Goal: Navigation & Orientation: Find specific page/section

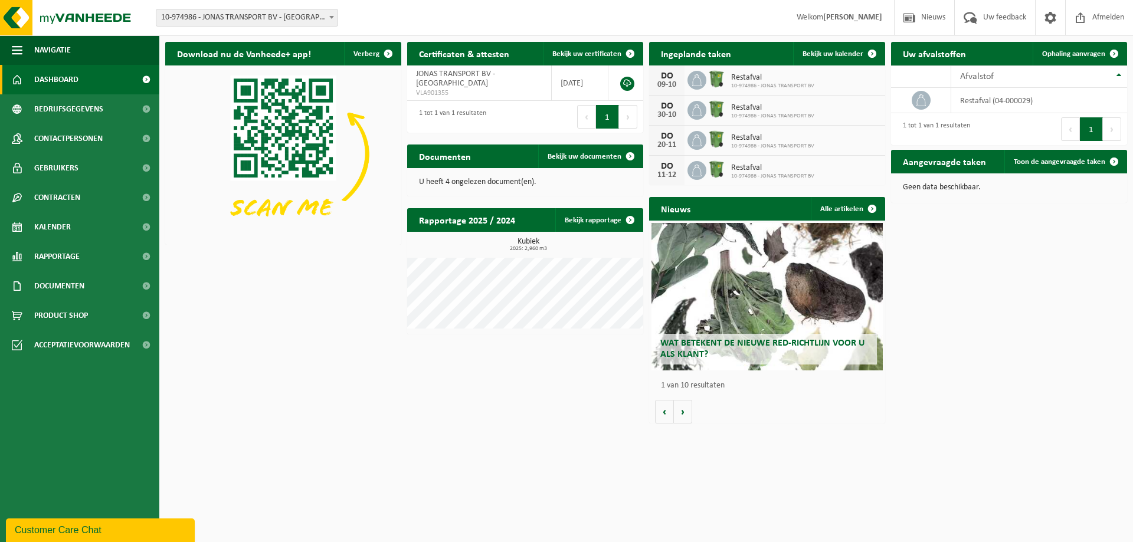
click at [467, 176] on div "U heeft 4 ongelezen document(en)." at bounding box center [525, 182] width 236 height 28
click at [576, 159] on span "Bekijk uw documenten" at bounding box center [584, 157] width 74 height 8
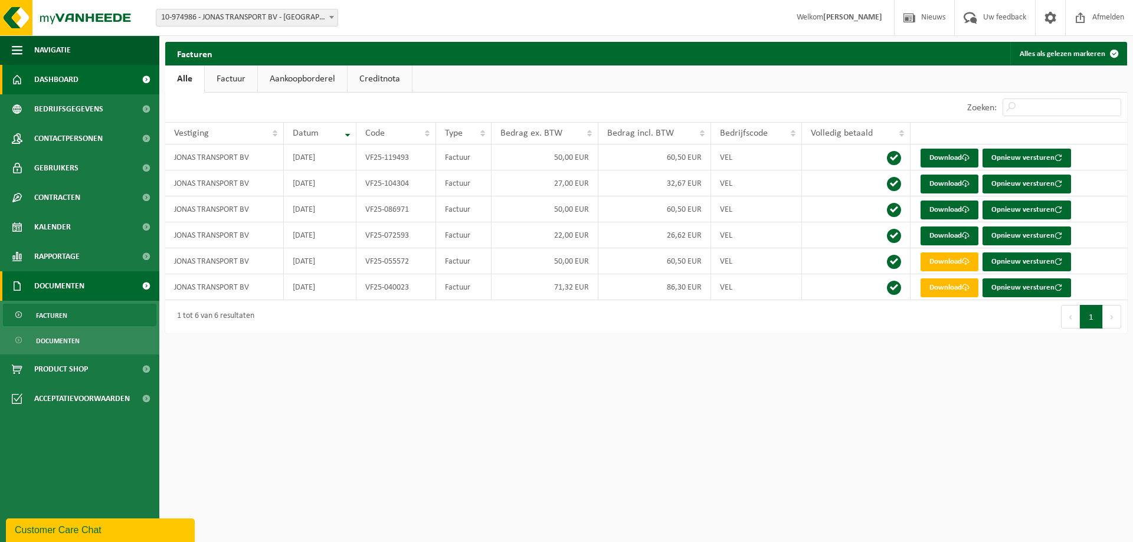
click at [61, 81] on span "Dashboard" at bounding box center [56, 79] width 44 height 29
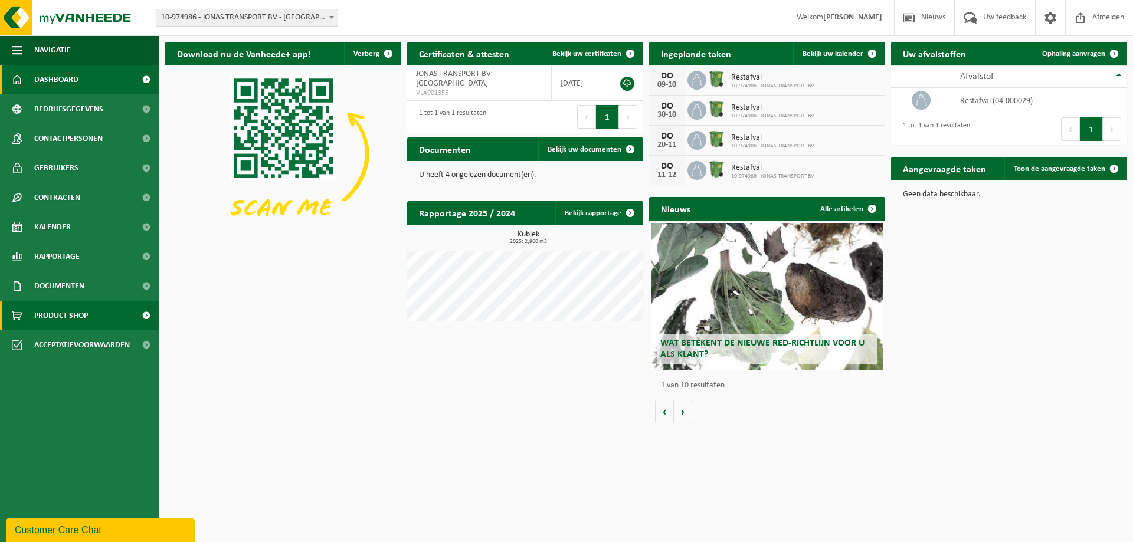
click at [88, 307] on span "Product Shop" at bounding box center [61, 315] width 54 height 29
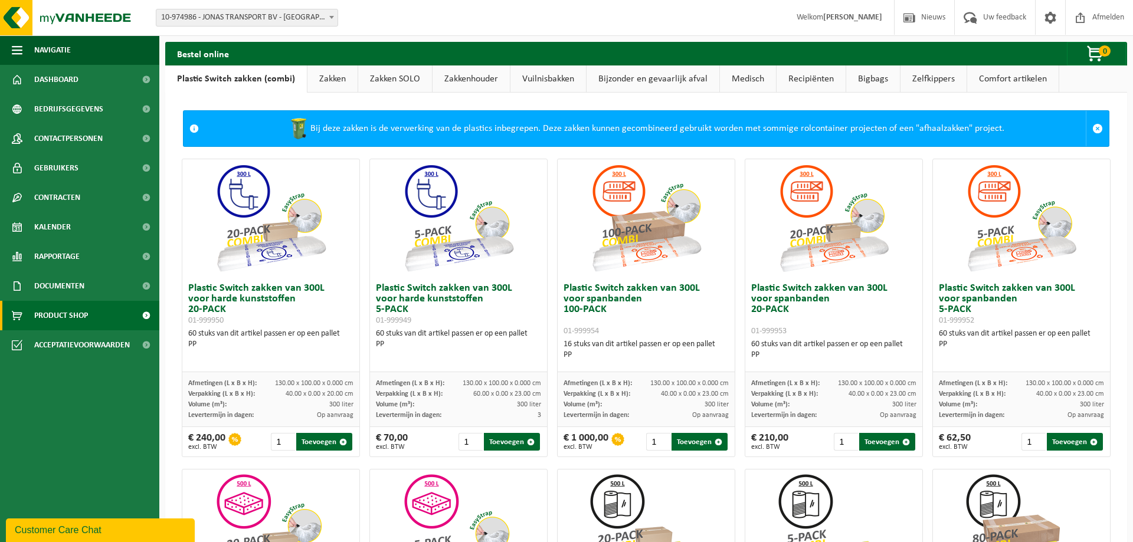
click at [335, 81] on link "Zakken" at bounding box center [332, 78] width 50 height 27
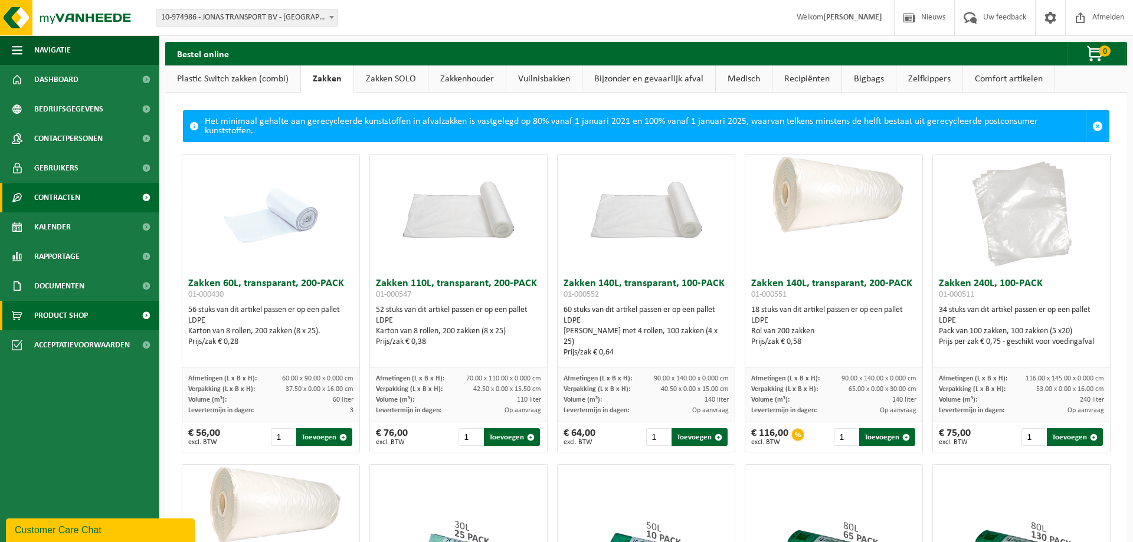
click at [117, 202] on link "Contracten" at bounding box center [79, 197] width 159 height 29
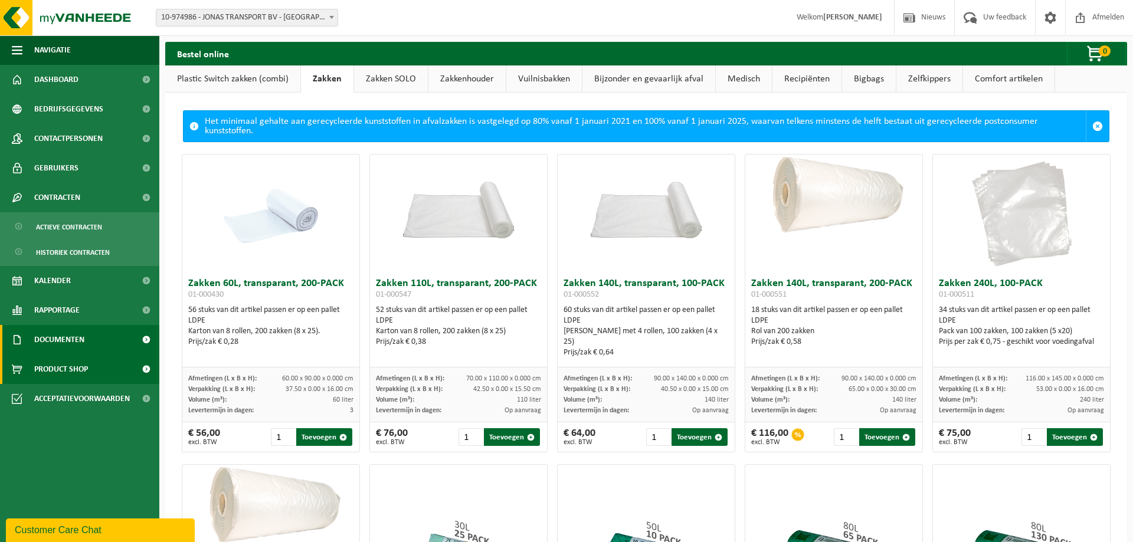
click at [73, 334] on span "Documenten" at bounding box center [59, 339] width 50 height 29
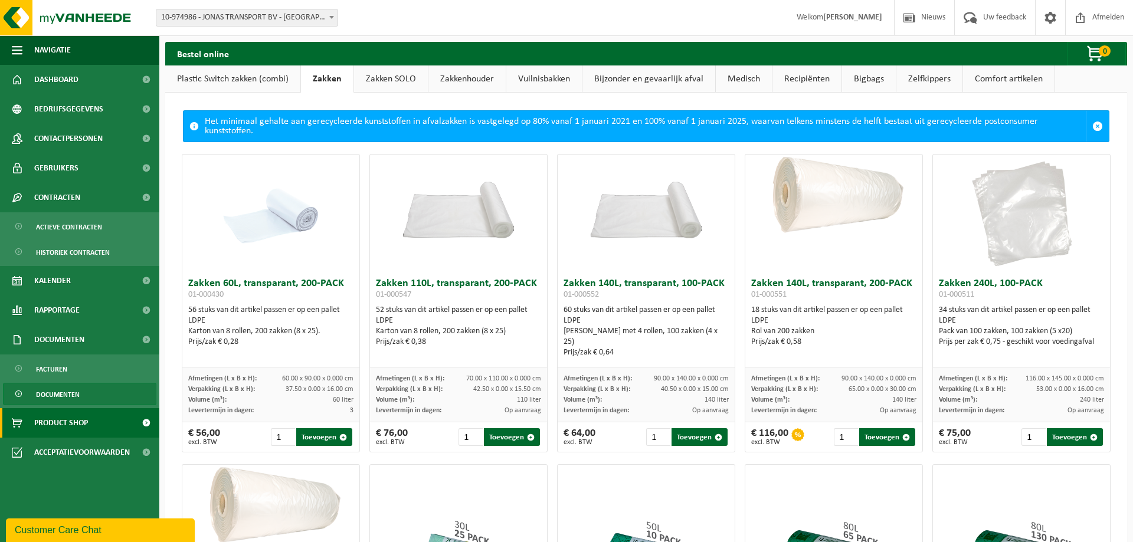
click at [61, 398] on span "Documenten" at bounding box center [58, 394] width 44 height 22
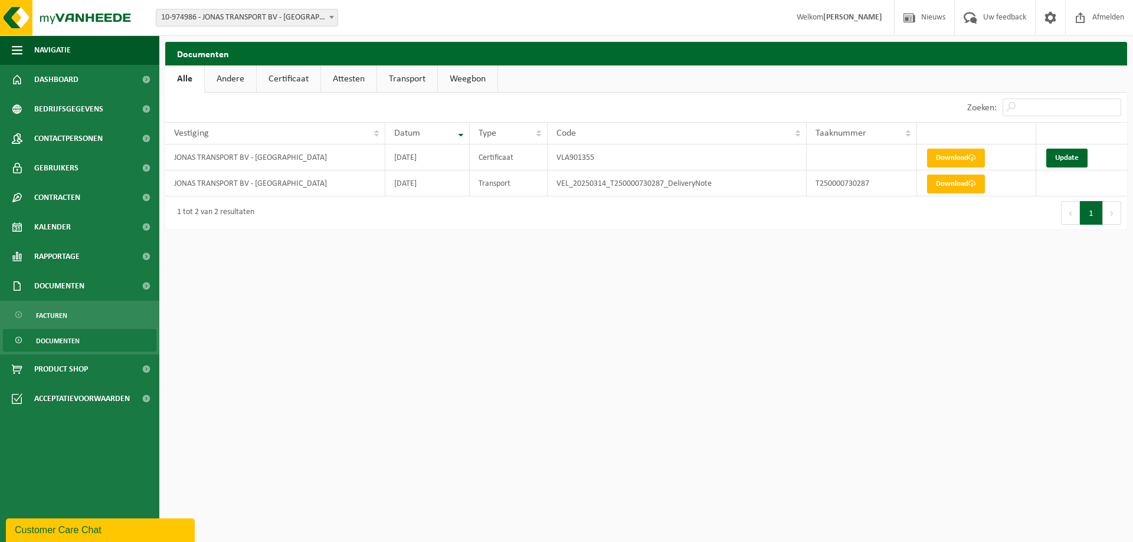
click at [246, 85] on link "Andere" at bounding box center [230, 78] width 51 height 27
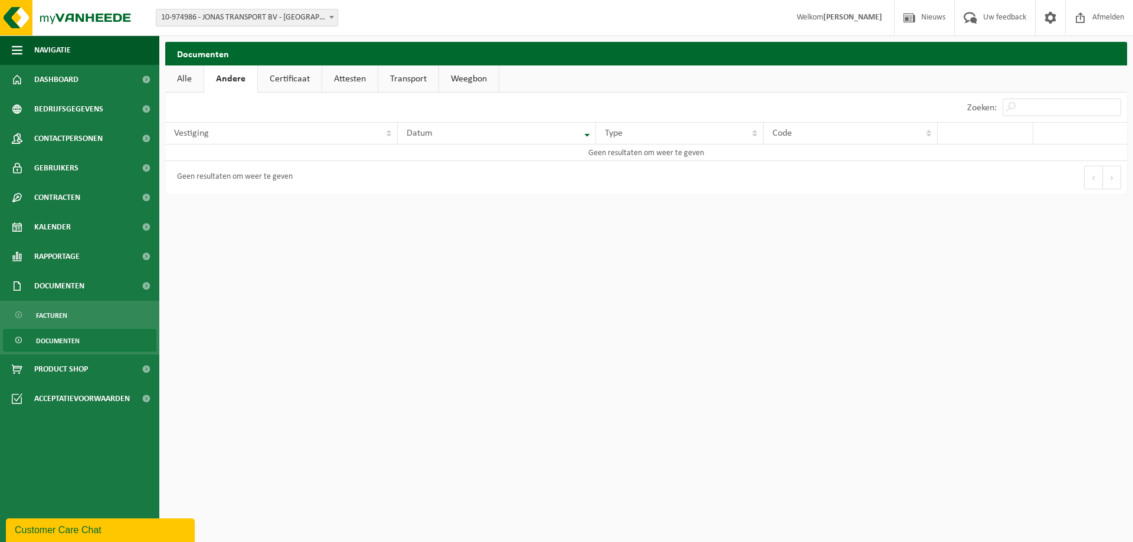
click at [288, 84] on link "Certificaat" at bounding box center [290, 78] width 64 height 27
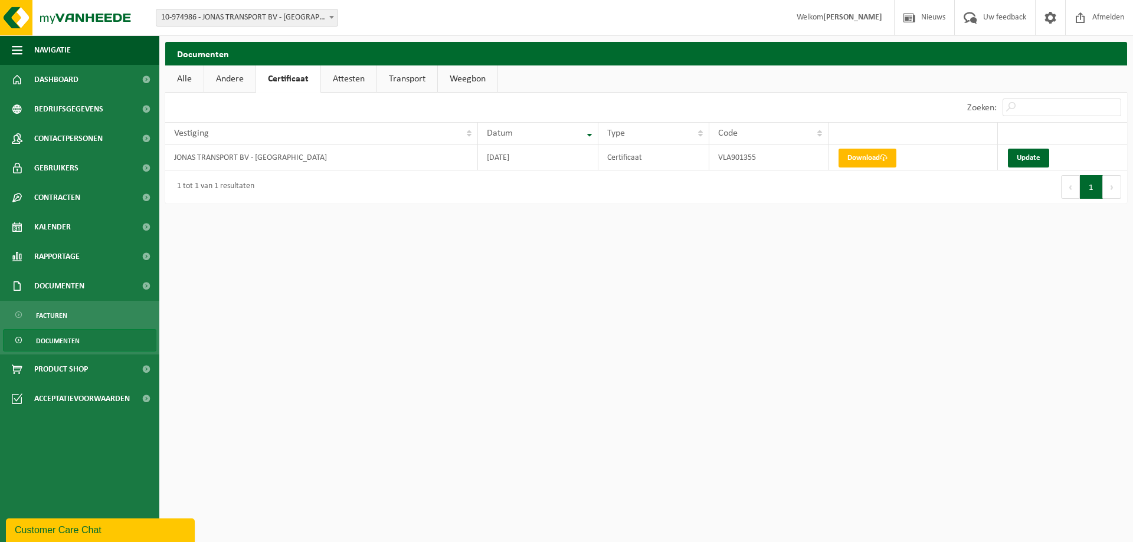
click at [344, 83] on link "Attesten" at bounding box center [348, 78] width 55 height 27
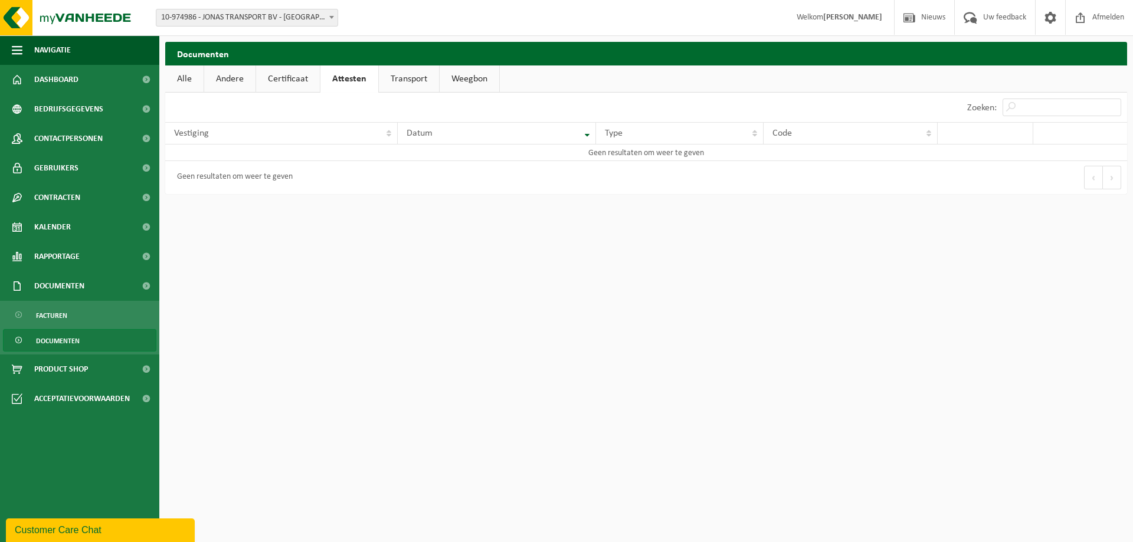
click at [398, 83] on link "Transport" at bounding box center [409, 78] width 60 height 27
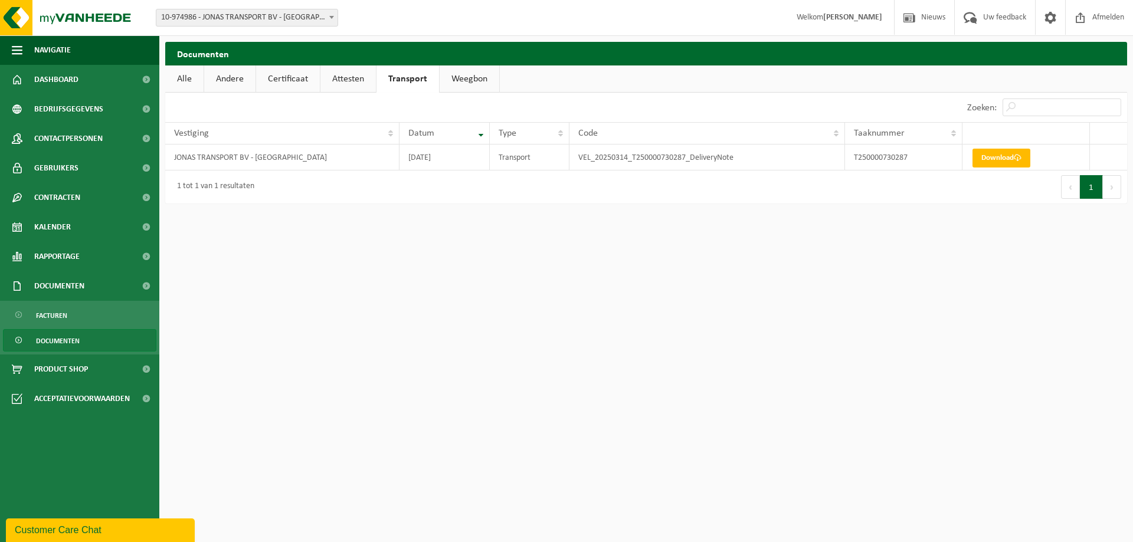
click at [477, 81] on link "Weegbon" at bounding box center [469, 78] width 60 height 27
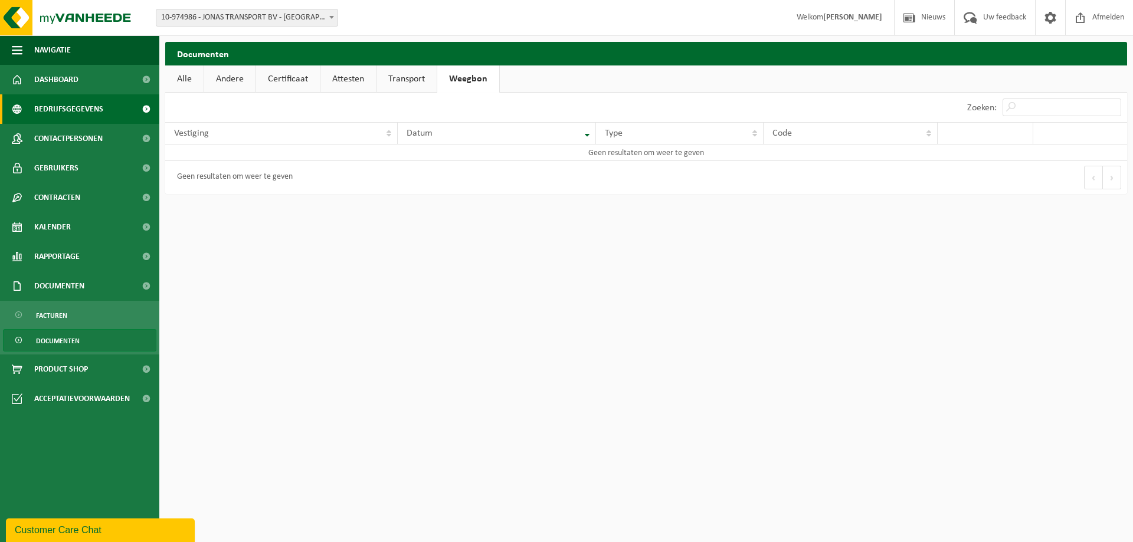
click at [68, 117] on span "Bedrijfsgegevens" at bounding box center [68, 108] width 69 height 29
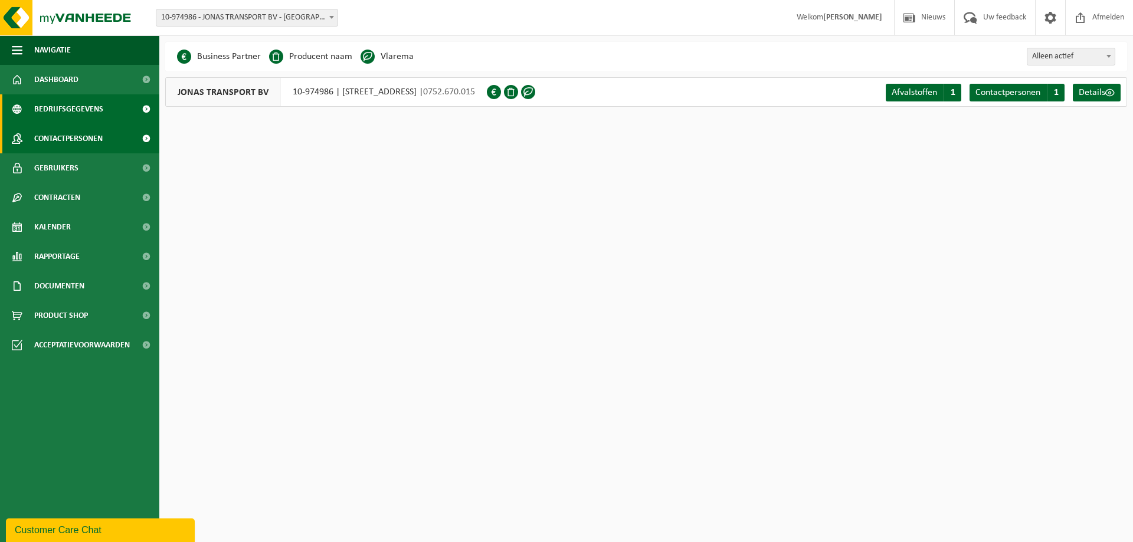
click at [58, 145] on span "Contactpersonen" at bounding box center [68, 138] width 68 height 29
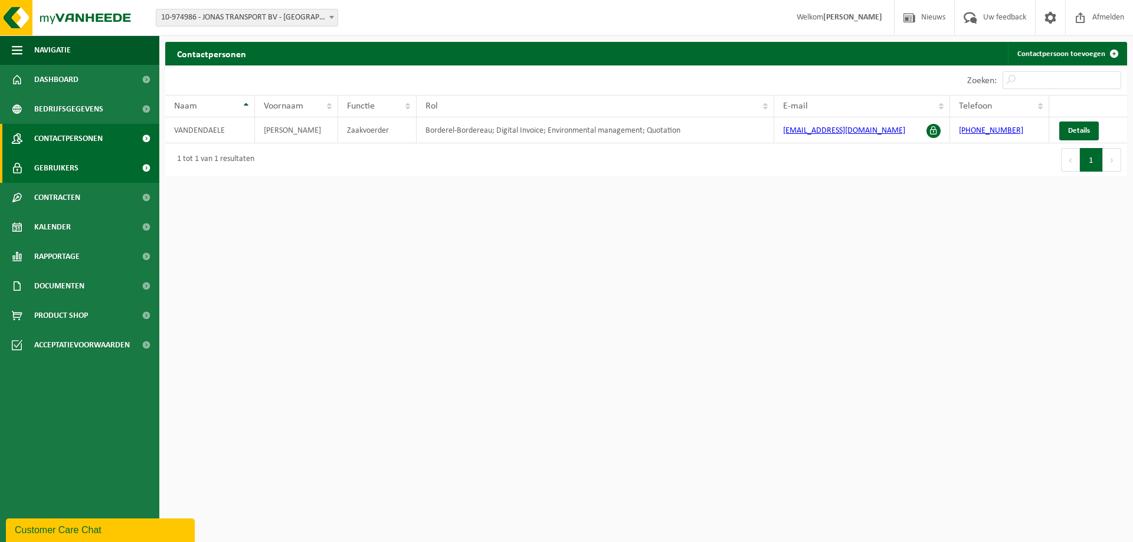
click at [55, 175] on span "Gebruikers" at bounding box center [56, 167] width 44 height 29
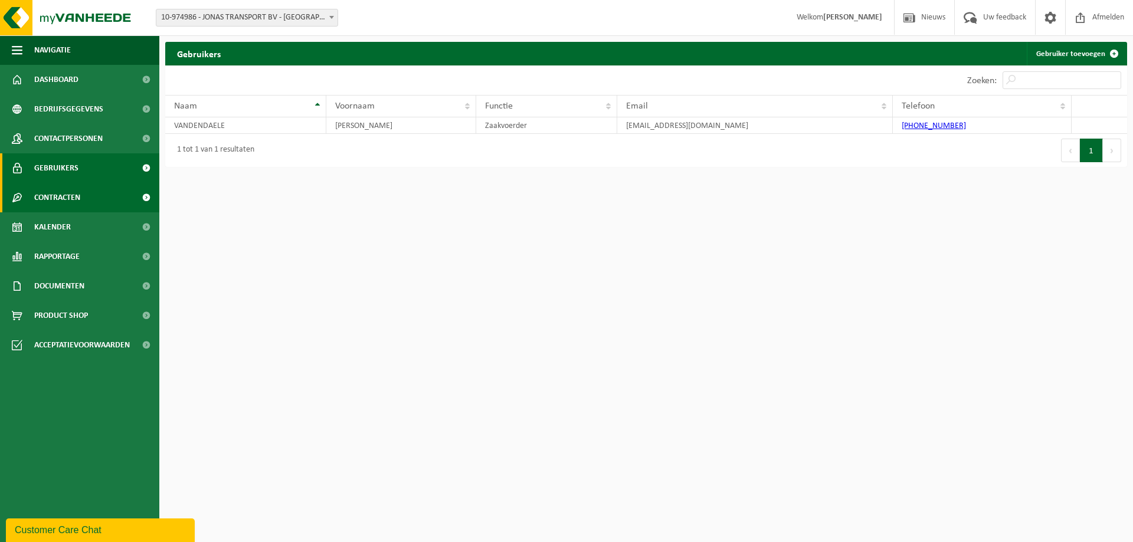
click at [58, 198] on span "Contracten" at bounding box center [57, 197] width 46 height 29
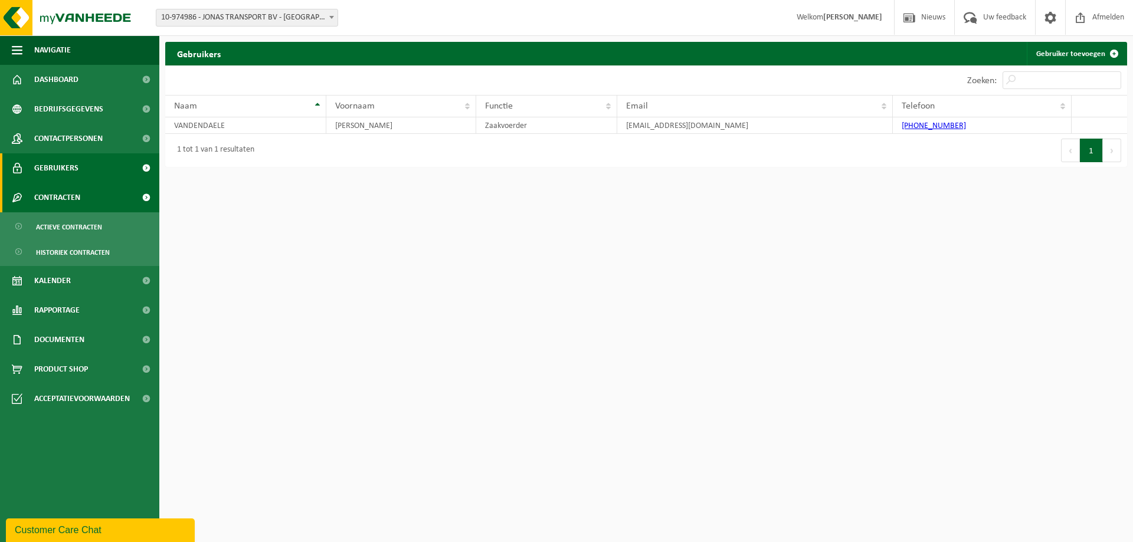
click at [55, 196] on span "Contracten" at bounding box center [57, 197] width 46 height 29
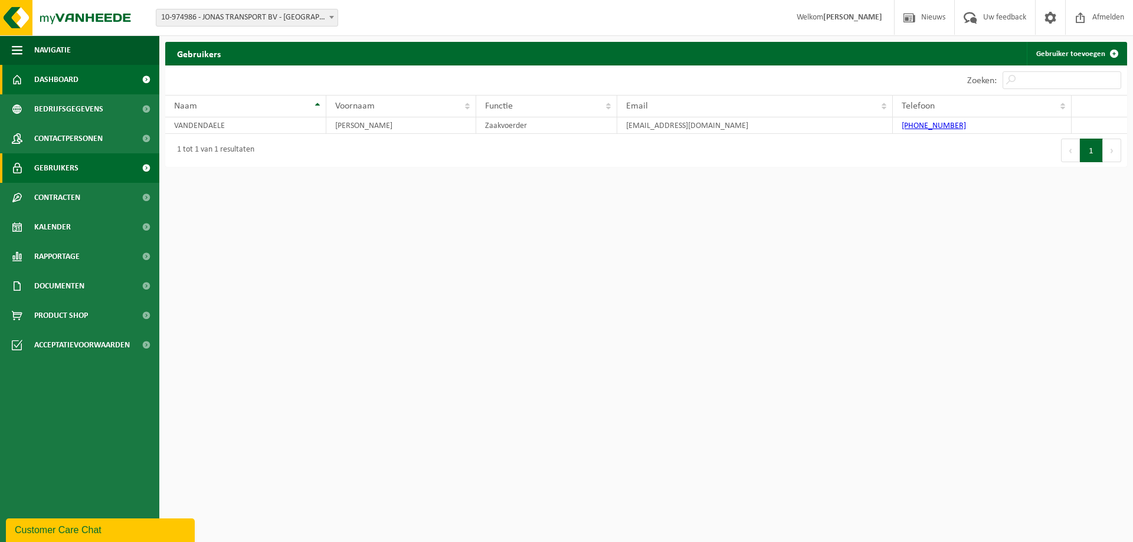
click at [43, 80] on span "Dashboard" at bounding box center [56, 79] width 44 height 29
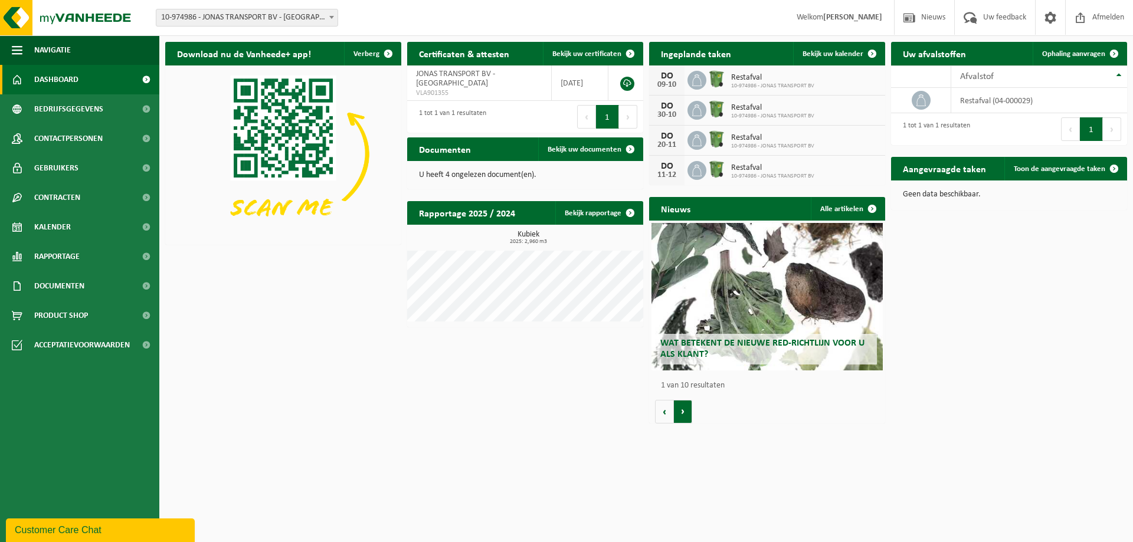
click at [687, 418] on button "Volgende" at bounding box center [683, 412] width 18 height 24
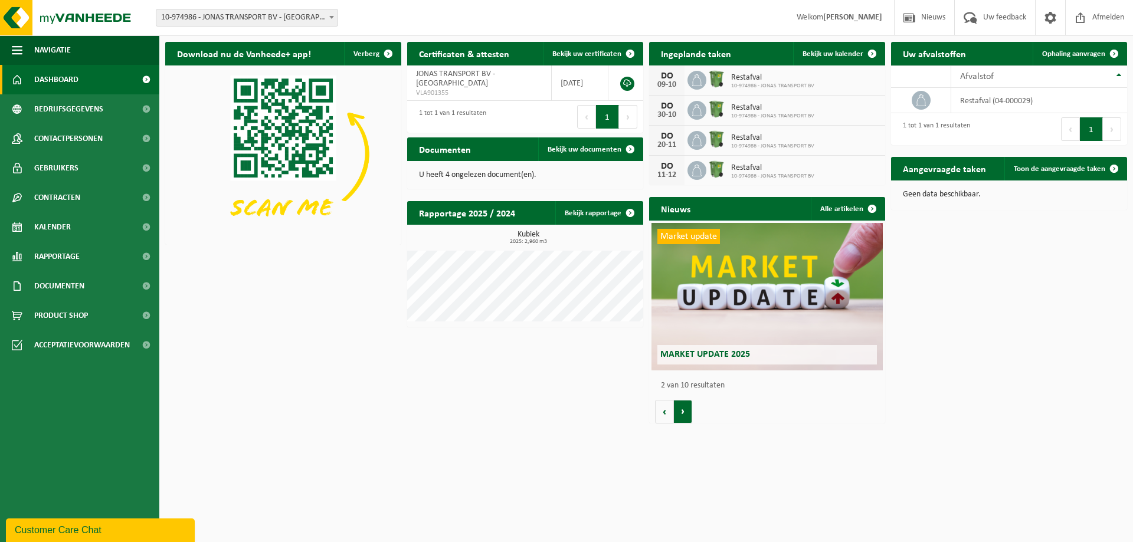
click at [687, 414] on button "Volgende" at bounding box center [683, 412] width 18 height 24
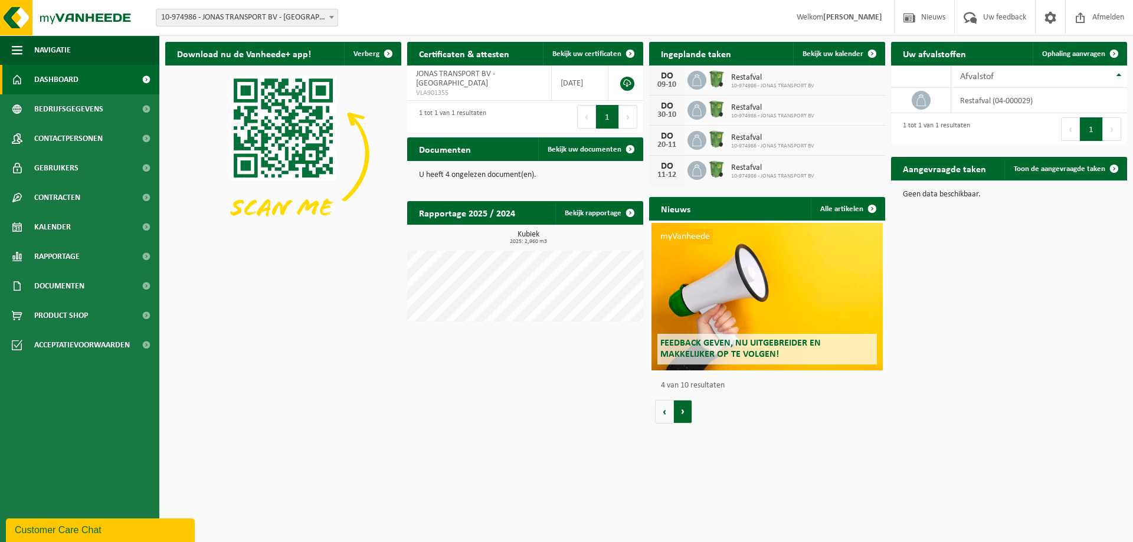
click at [687, 414] on button "Volgende" at bounding box center [683, 412] width 18 height 24
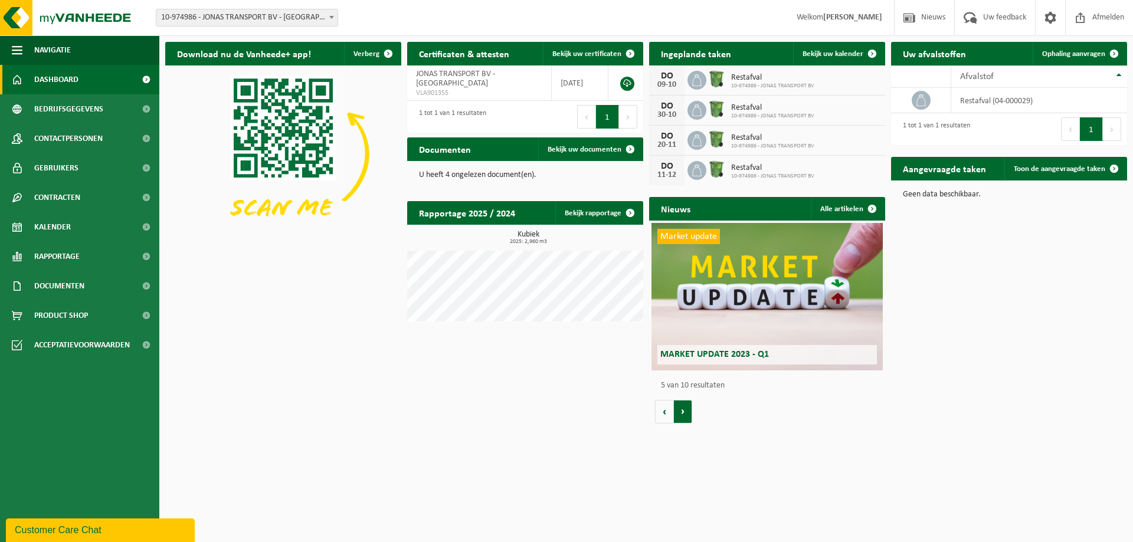
click at [687, 414] on button "Volgende" at bounding box center [683, 412] width 18 height 24
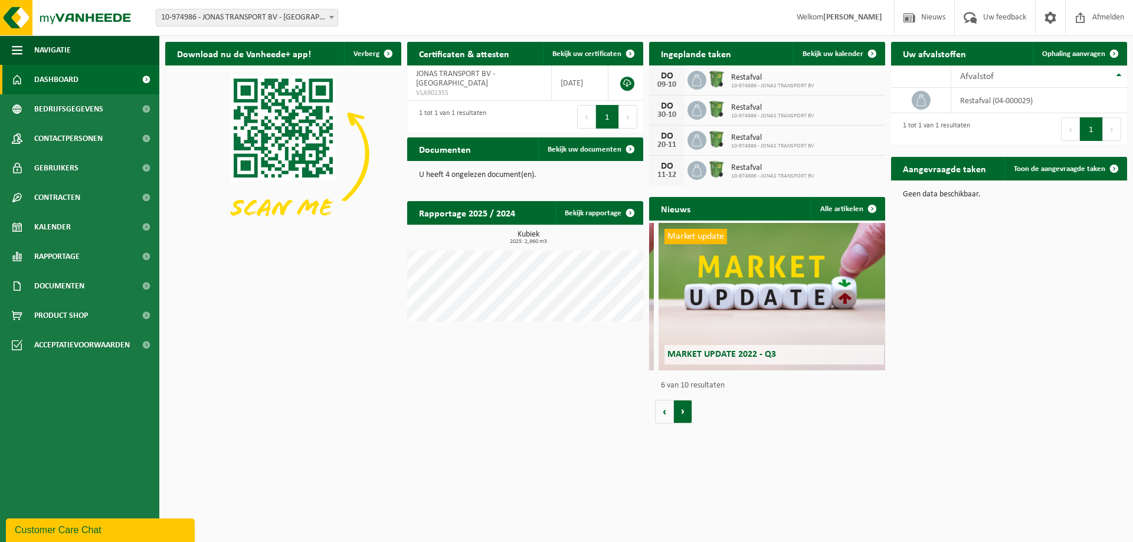
click at [687, 414] on button "Volgende" at bounding box center [683, 412] width 18 height 24
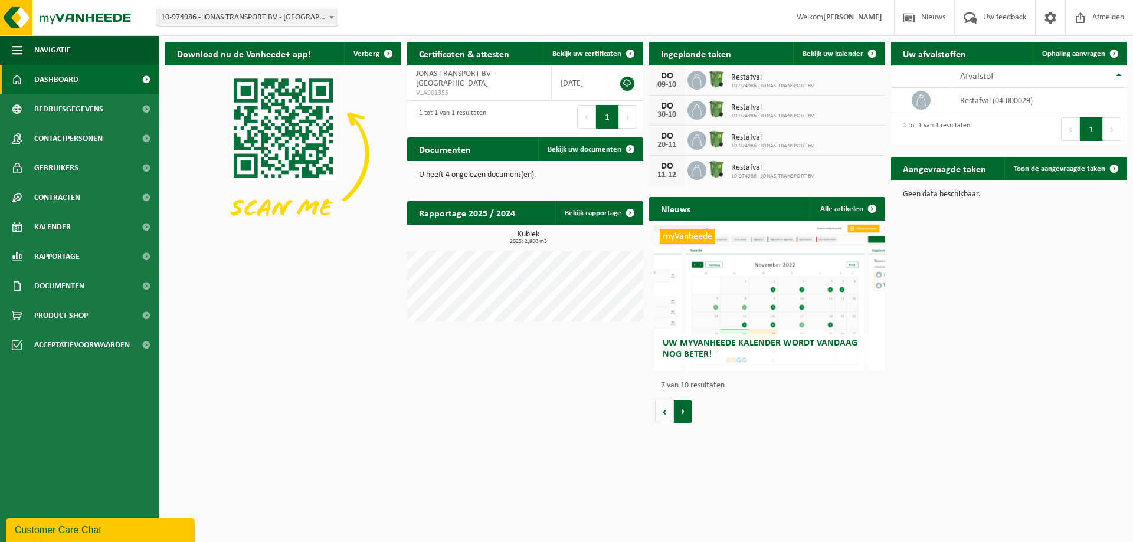
scroll to position [0, 1416]
click at [687, 414] on button "Volgende" at bounding box center [683, 412] width 18 height 24
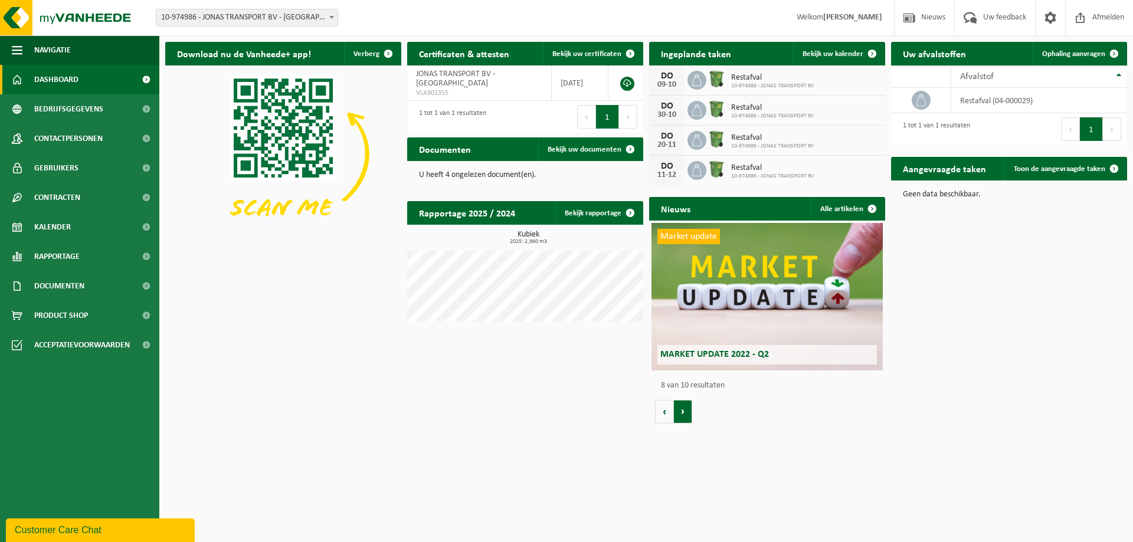
click at [687, 414] on button "Volgende" at bounding box center [683, 412] width 18 height 24
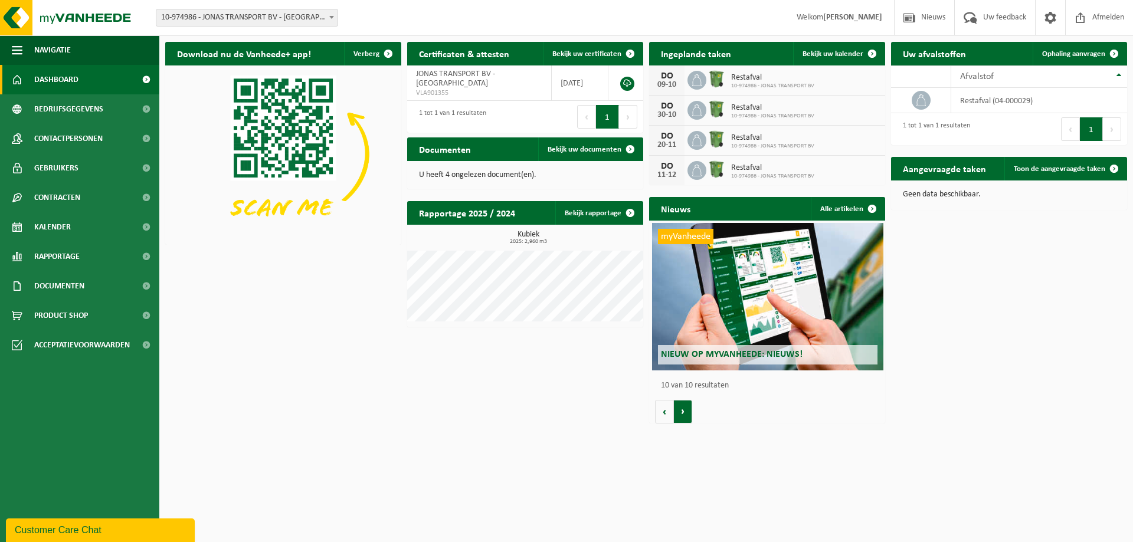
scroll to position [0, 2124]
click at [687, 414] on button "Volgende" at bounding box center [683, 412] width 18 height 24
click at [618, 149] on span at bounding box center [630, 149] width 24 height 24
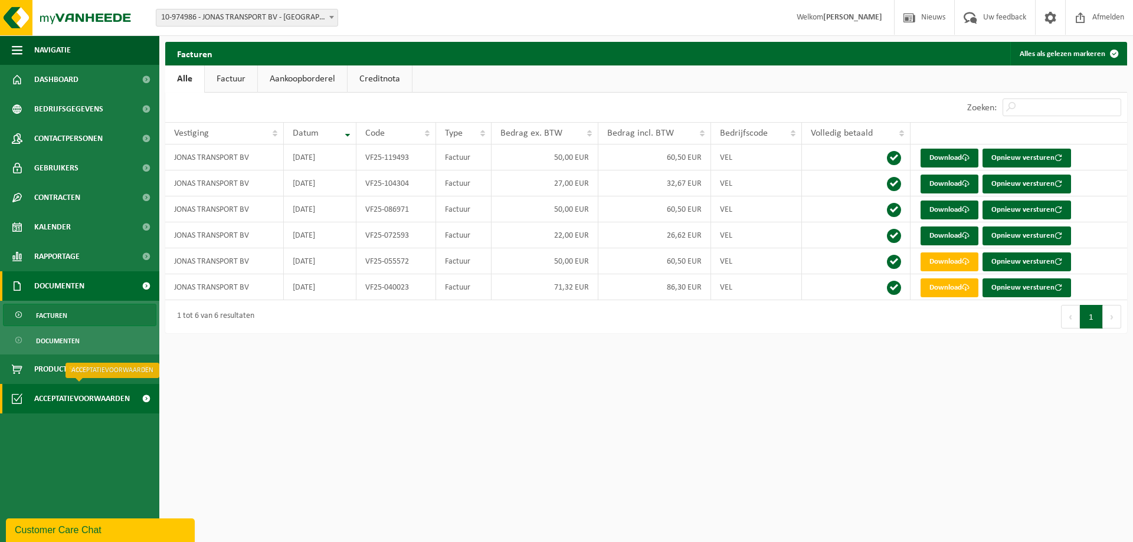
click at [90, 399] on span "Acceptatievoorwaarden" at bounding box center [82, 398] width 96 height 29
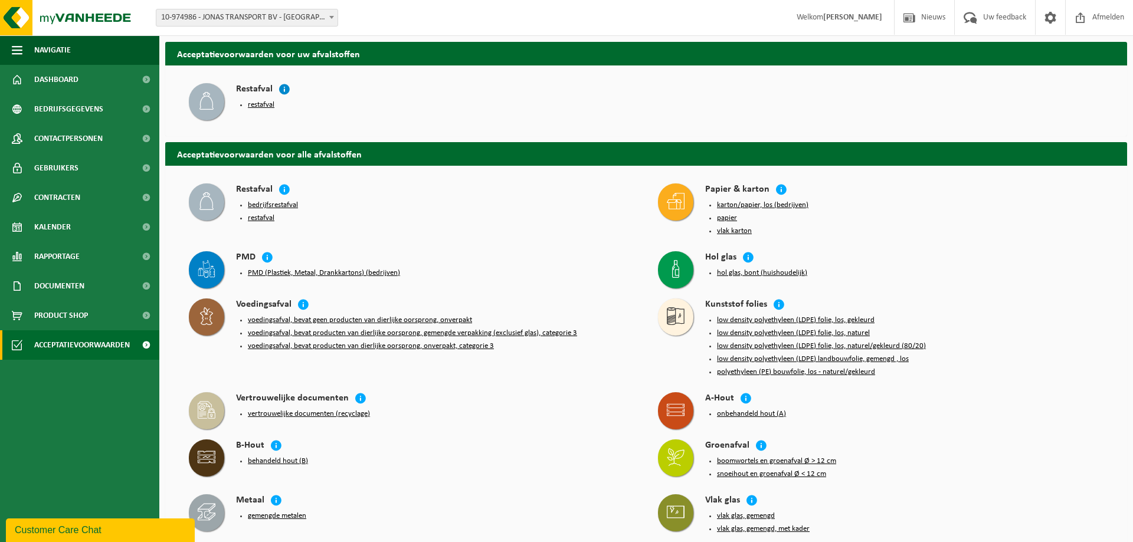
click at [284, 91] on icon at bounding box center [284, 89] width 12 height 12
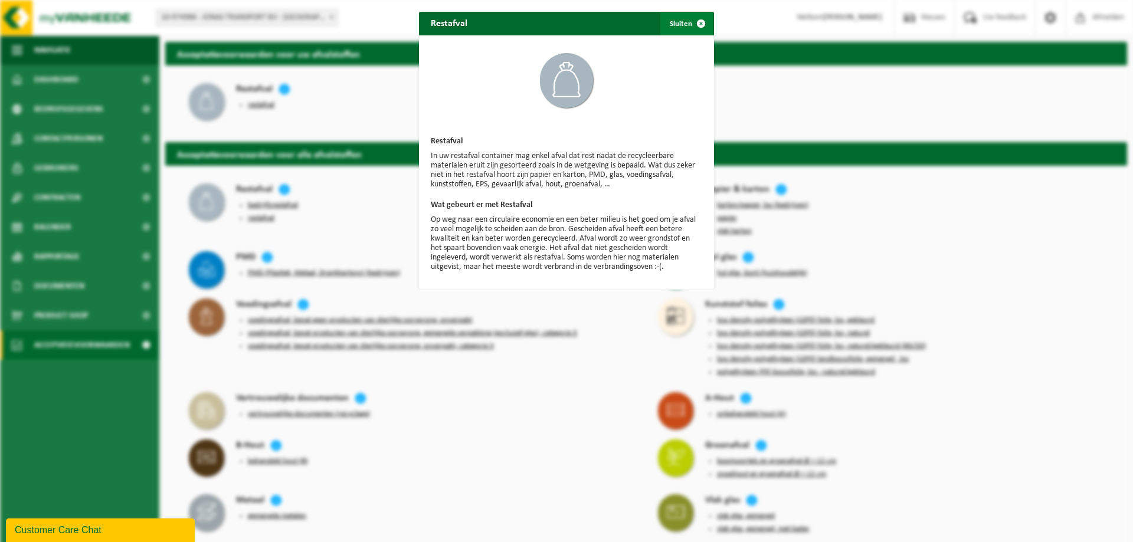
click at [700, 20] on span "button" at bounding box center [701, 24] width 24 height 24
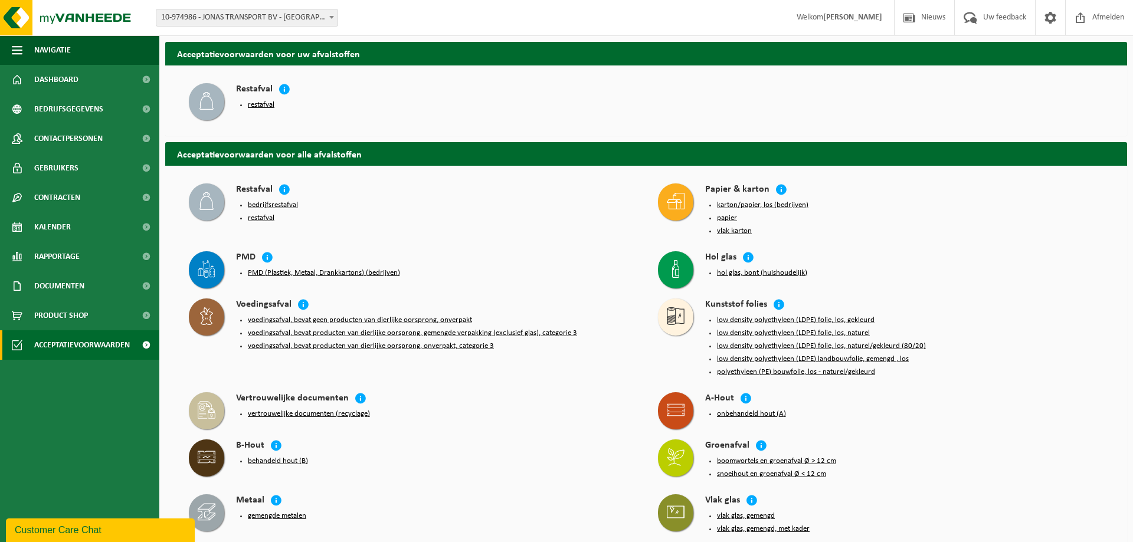
click at [256, 103] on button "restafval" at bounding box center [261, 104] width 27 height 9
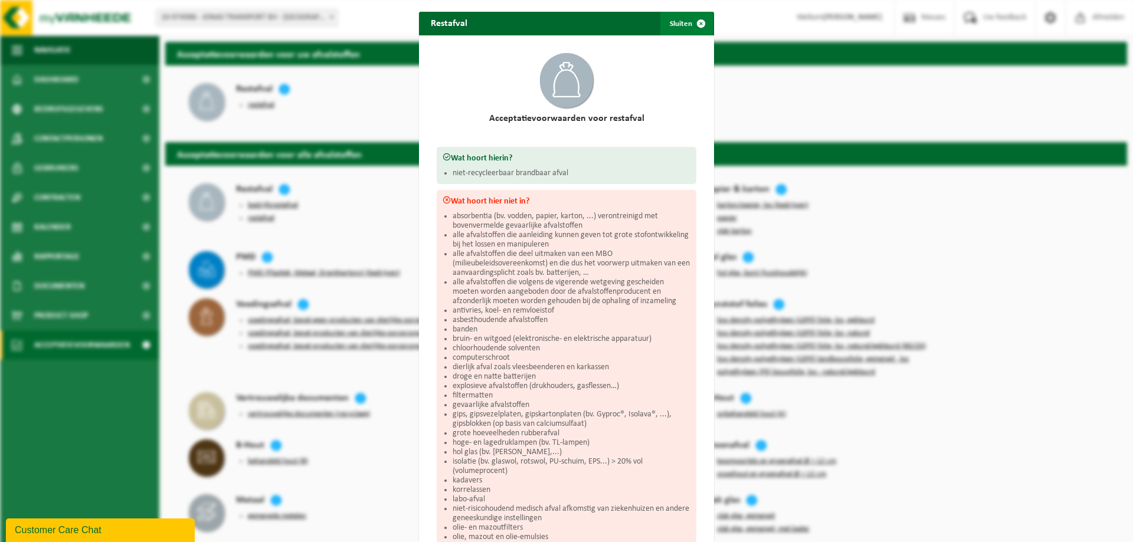
click at [696, 24] on span "button" at bounding box center [701, 24] width 24 height 24
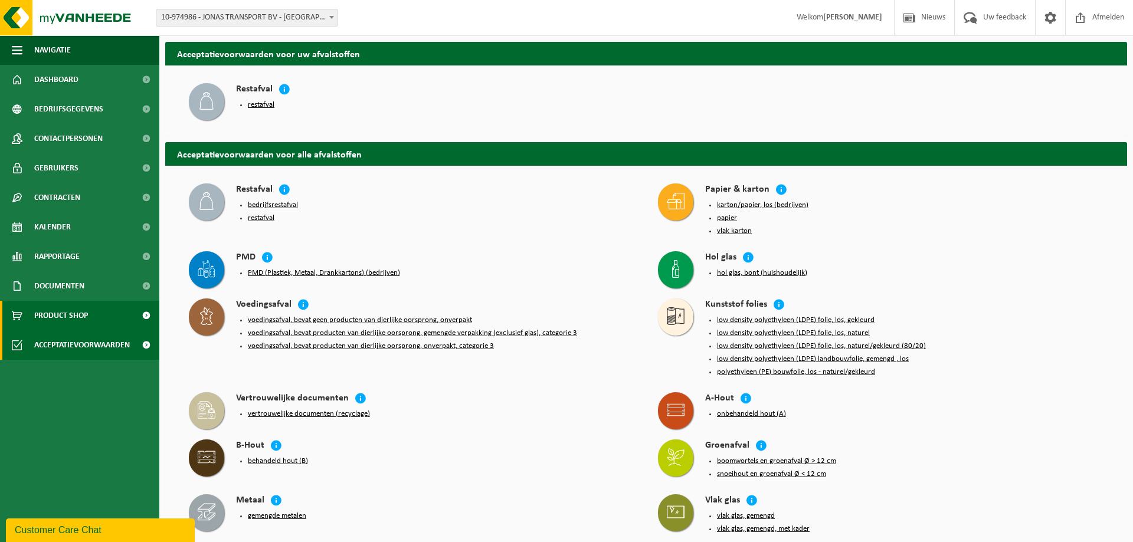
click at [96, 311] on link "Product Shop" at bounding box center [79, 315] width 159 height 29
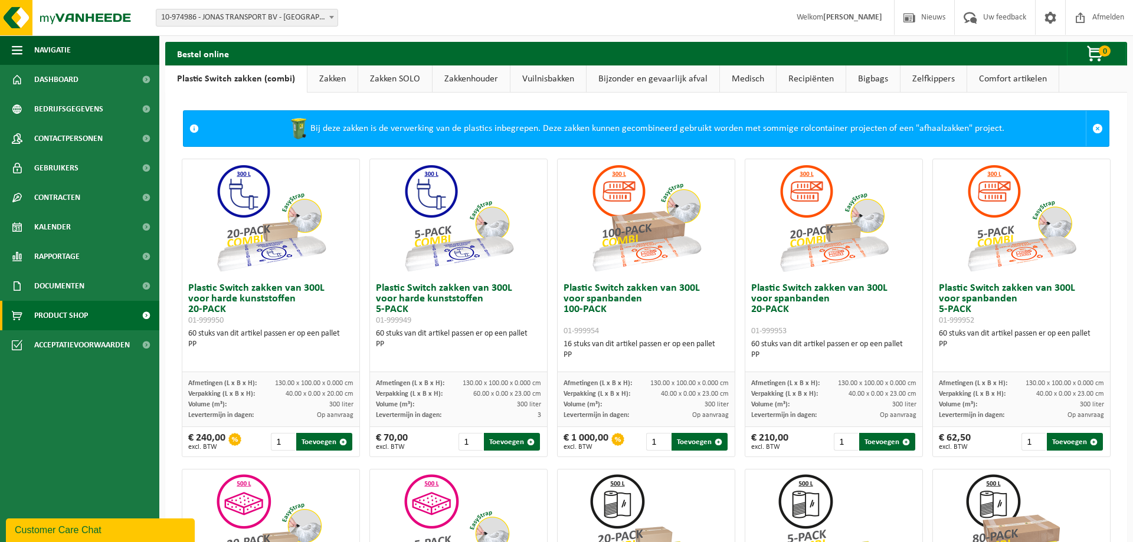
click at [370, 70] on link "Zakken SOLO" at bounding box center [395, 78] width 74 height 27
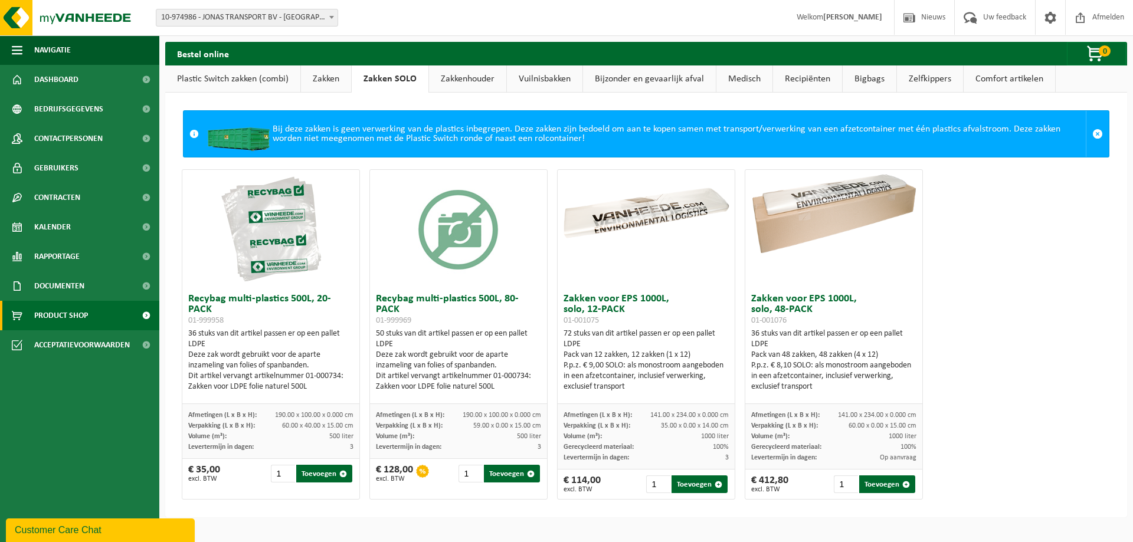
click at [467, 77] on link "Zakkenhouder" at bounding box center [467, 78] width 77 height 27
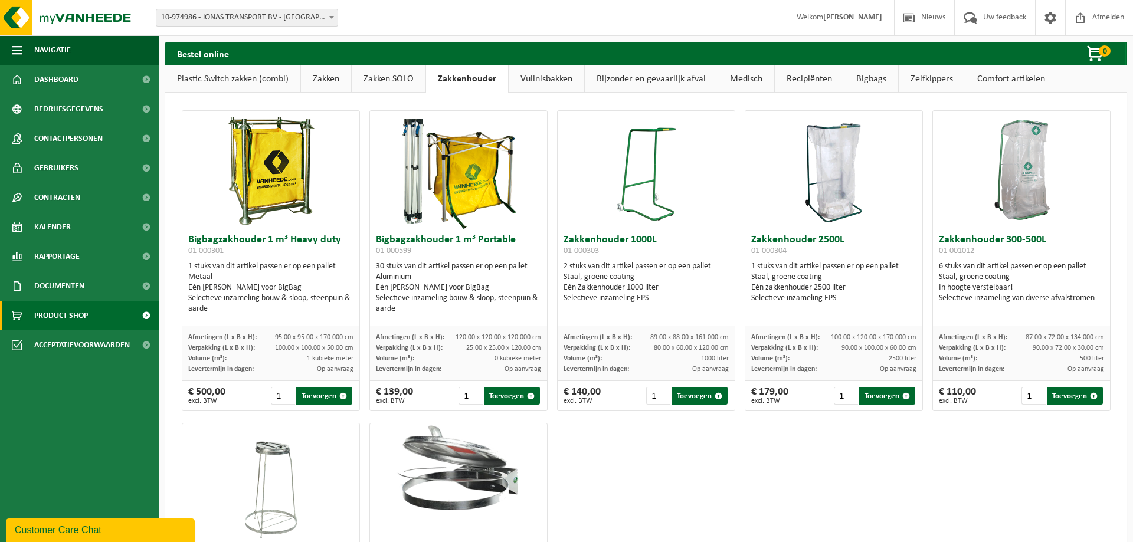
click at [552, 83] on link "Vuilnisbakken" at bounding box center [546, 78] width 76 height 27
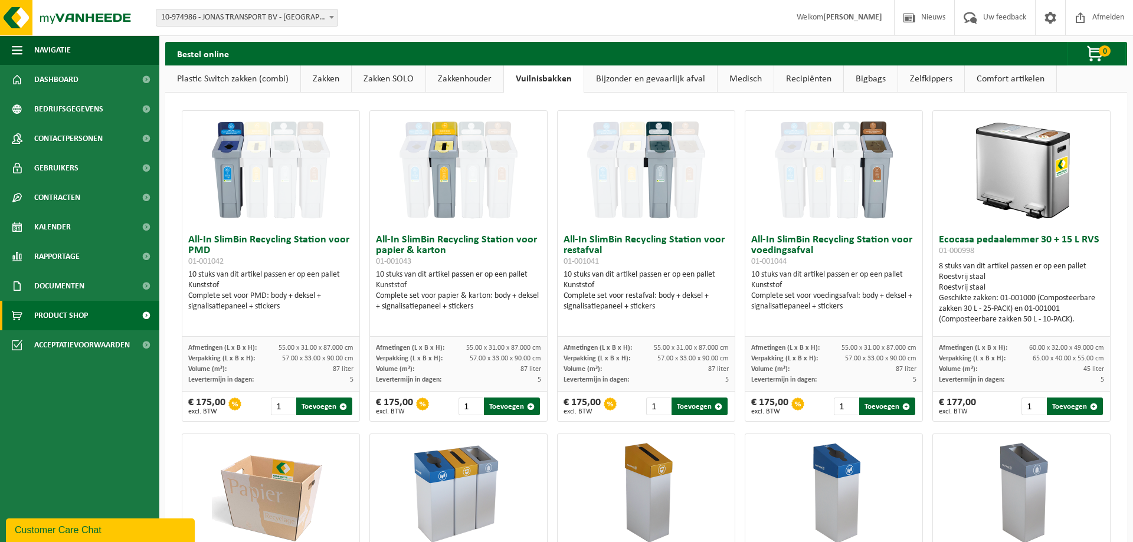
click at [633, 88] on link "Bijzonder en gevaarlijk afval" at bounding box center [650, 78] width 133 height 27
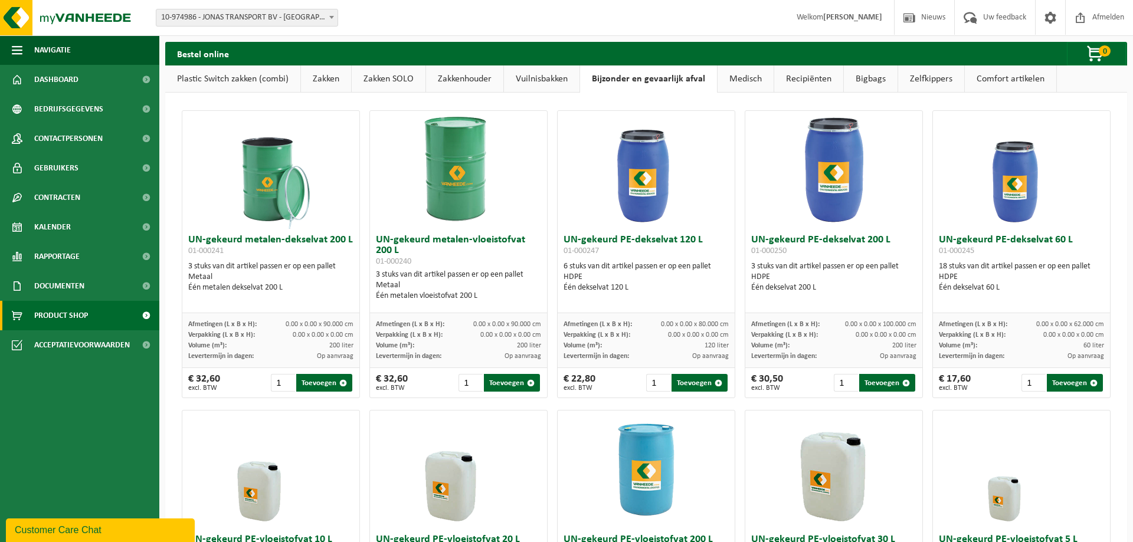
click at [740, 76] on link "Medisch" at bounding box center [745, 78] width 56 height 27
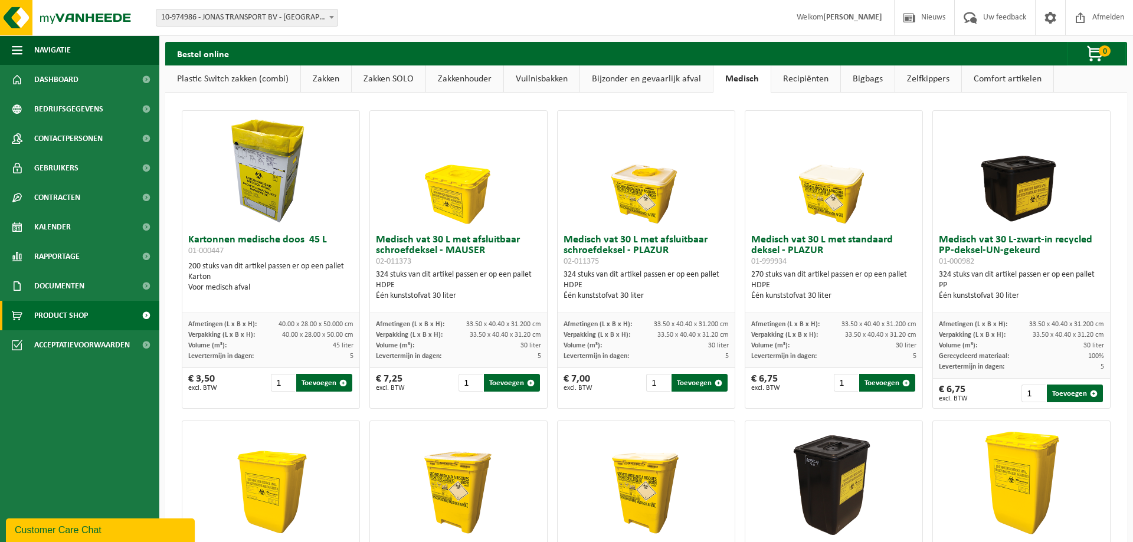
click at [810, 79] on link "Recipiënten" at bounding box center [805, 78] width 69 height 27
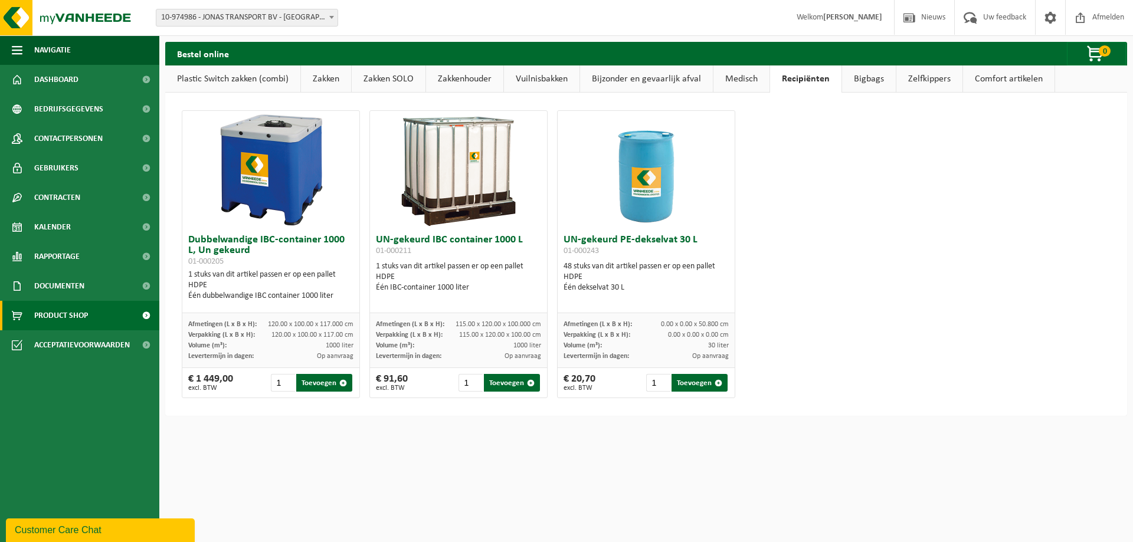
click at [871, 81] on link "Bigbags" at bounding box center [869, 78] width 54 height 27
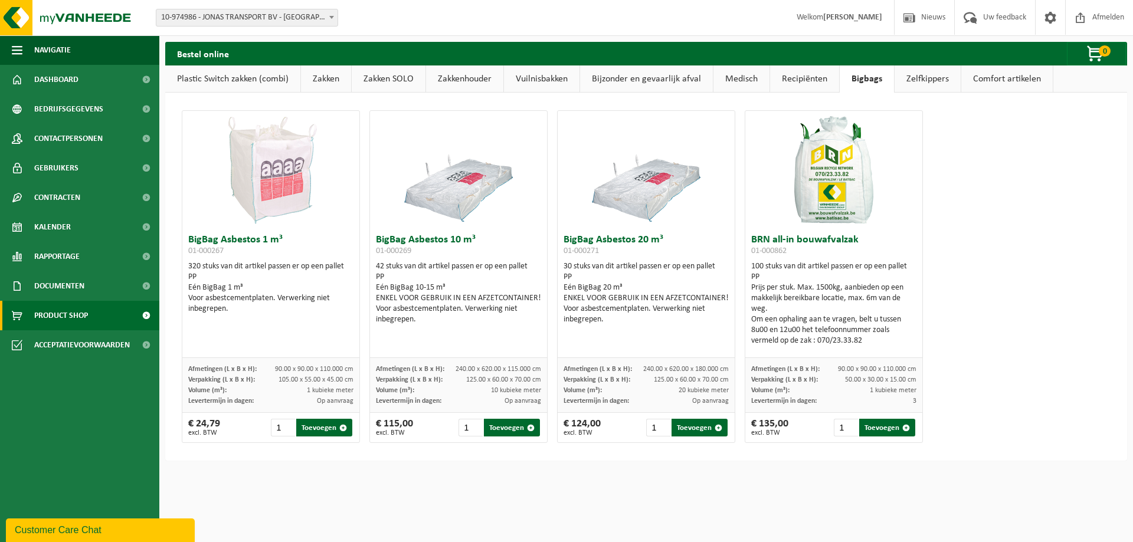
click at [936, 86] on link "Zelfkippers" at bounding box center [927, 78] width 66 height 27
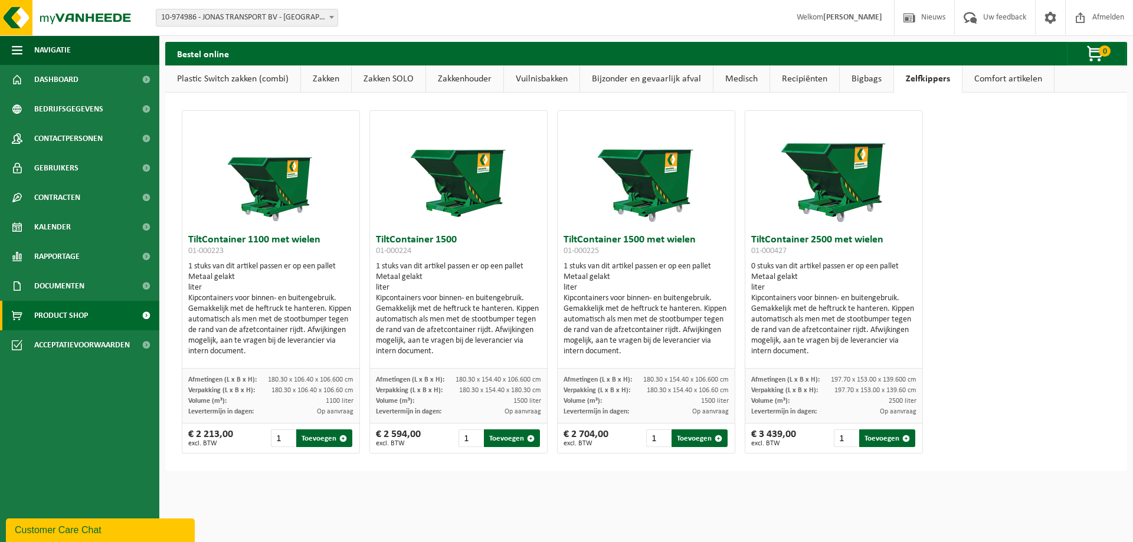
click at [1010, 84] on link "Comfort artikelen" at bounding box center [1007, 78] width 91 height 27
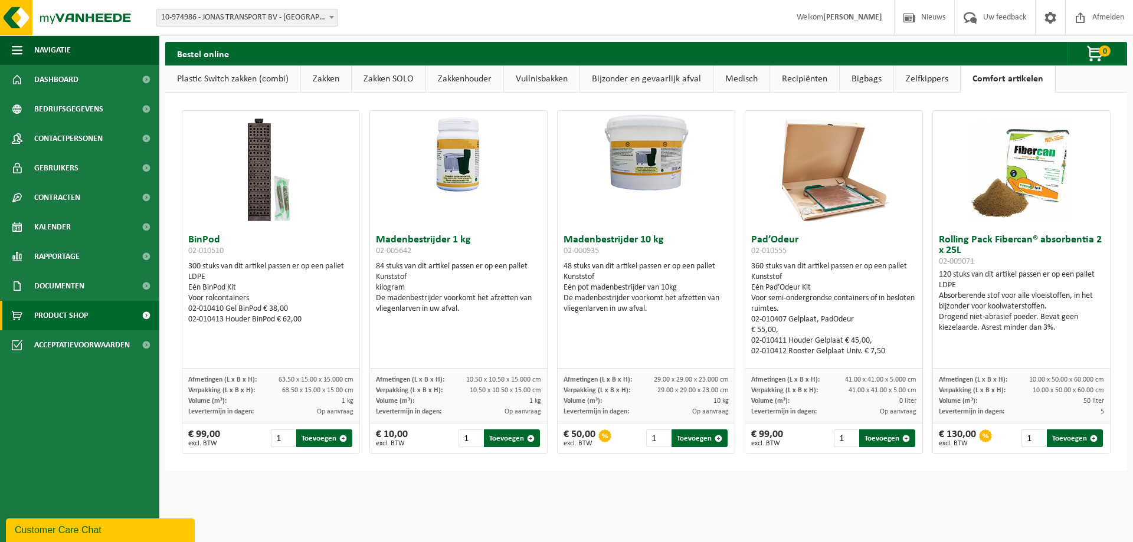
click at [242, 82] on link "Plastic Switch zakken (combi)" at bounding box center [232, 78] width 135 height 27
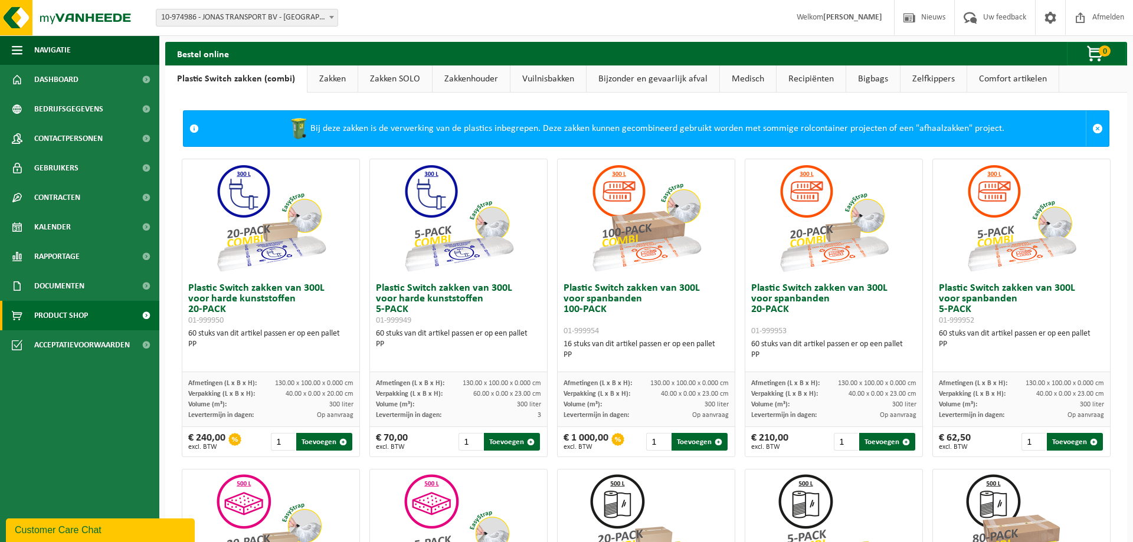
click at [335, 84] on link "Zakken" at bounding box center [332, 78] width 50 height 27
